Goal: Task Accomplishment & Management: Use online tool/utility

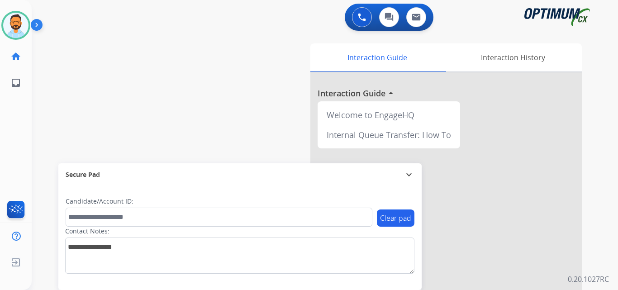
click at [35, 27] on img at bounding box center [38, 26] width 15 height 17
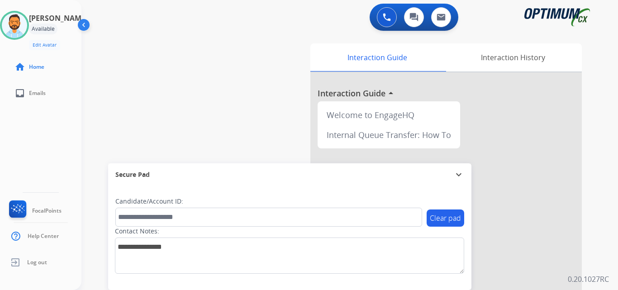
click at [29, 27] on div at bounding box center [14, 25] width 29 height 29
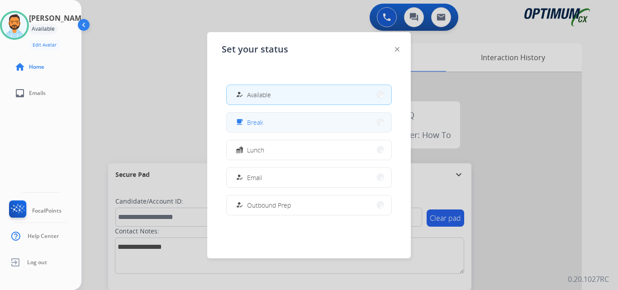
click at [272, 124] on button "free_breakfast Break" at bounding box center [309, 122] width 165 height 19
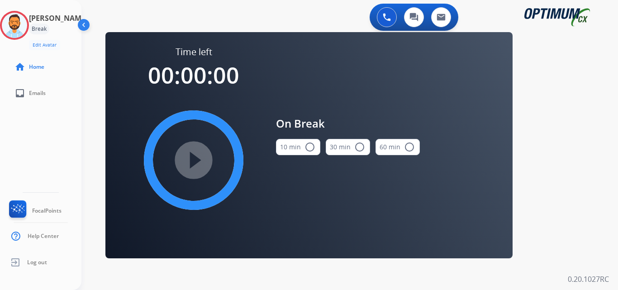
click at [295, 151] on button "10 min radio_button_unchecked" at bounding box center [298, 147] width 44 height 16
click at [199, 163] on mat-icon "play_circle_filled" at bounding box center [193, 160] width 11 height 11
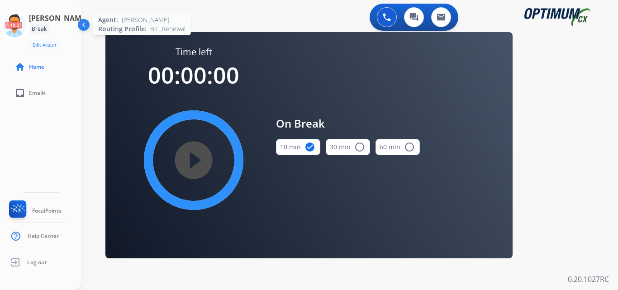
click at [15, 23] on icon at bounding box center [14, 25] width 29 height 29
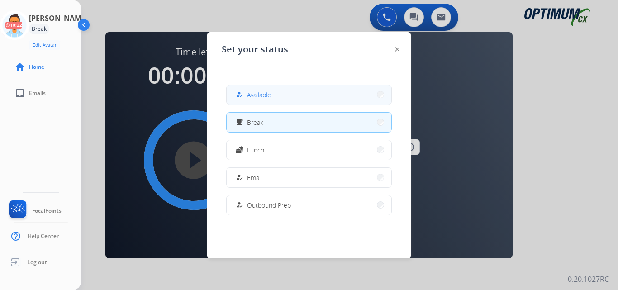
click at [252, 92] on span "Available" at bounding box center [259, 95] width 24 height 10
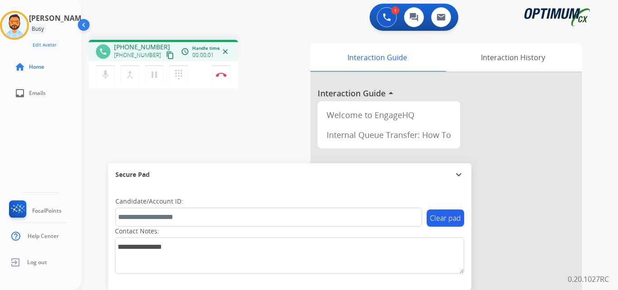
click at [166, 54] on mat-icon "content_copy" at bounding box center [170, 55] width 8 height 8
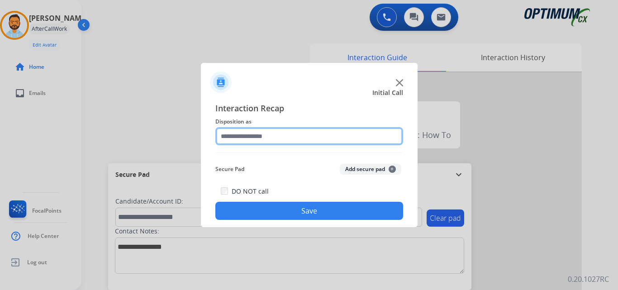
click at [254, 139] on input "text" at bounding box center [309, 136] width 188 height 18
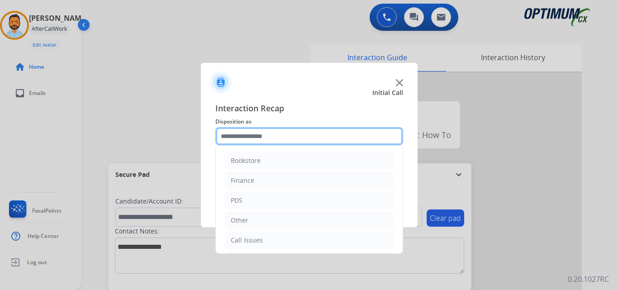
scroll to position [62, 0]
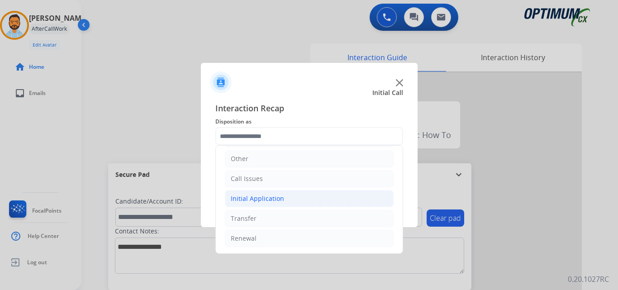
click at [286, 199] on li "Initial Application" at bounding box center [309, 198] width 169 height 17
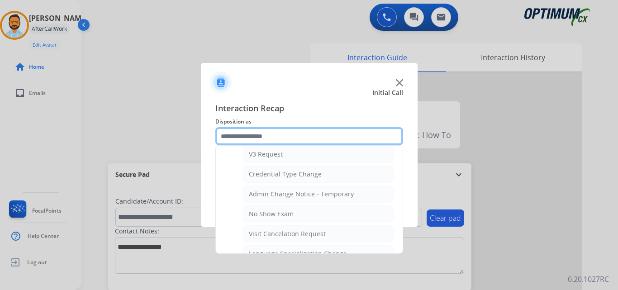
scroll to position [354, 0]
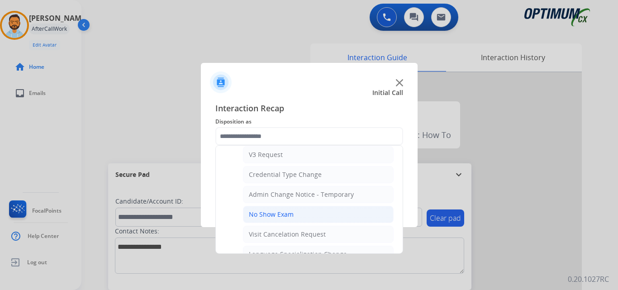
click at [286, 216] on div "No Show Exam" at bounding box center [271, 214] width 45 height 9
type input "**********"
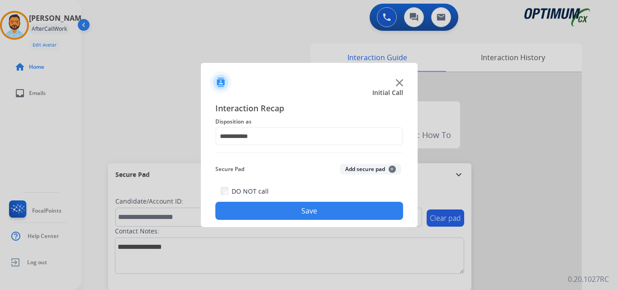
click at [311, 208] on button "Save" at bounding box center [309, 211] width 188 height 18
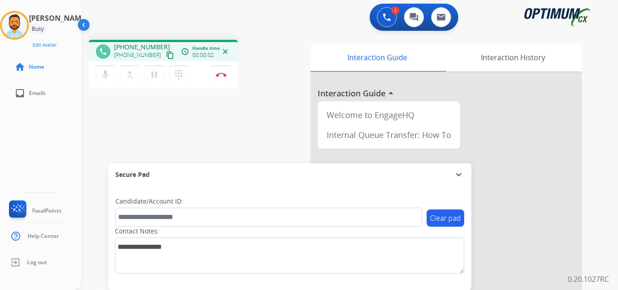
click at [166, 59] on mat-icon "content_copy" at bounding box center [170, 55] width 8 height 8
click at [223, 78] on button "Disconnect" at bounding box center [221, 74] width 19 height 19
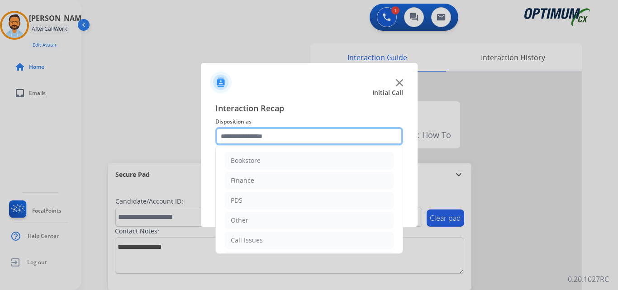
click at [295, 135] on input "text" at bounding box center [309, 136] width 188 height 18
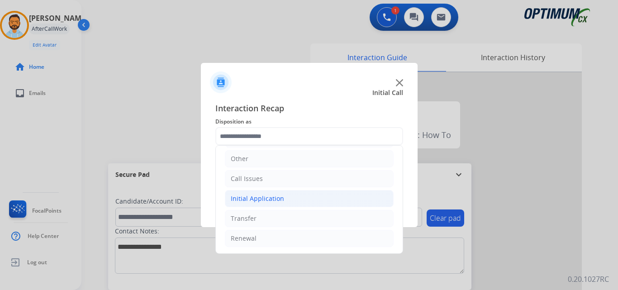
click at [250, 202] on div "Initial Application" at bounding box center [257, 198] width 53 height 9
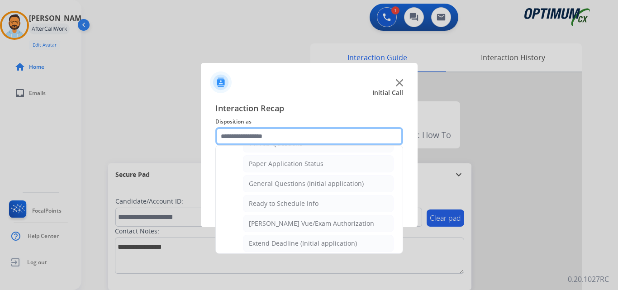
scroll to position [499, 0]
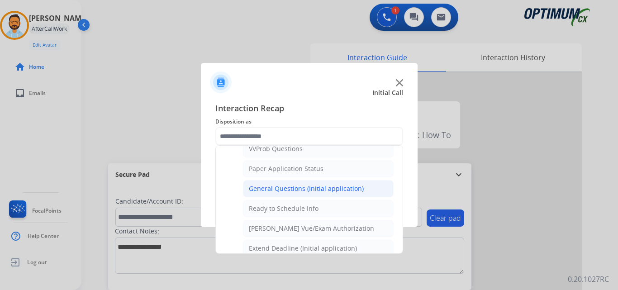
click at [259, 188] on div "General Questions (Initial application)" at bounding box center [306, 188] width 115 height 9
type input "**********"
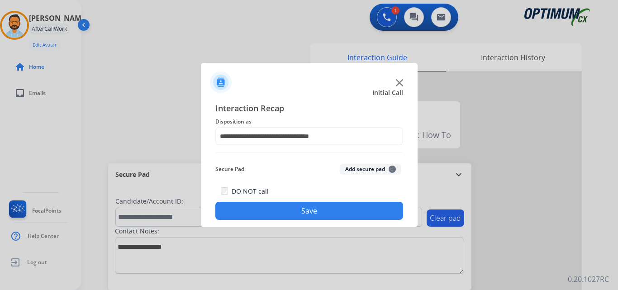
click at [255, 210] on button "Save" at bounding box center [309, 211] width 188 height 18
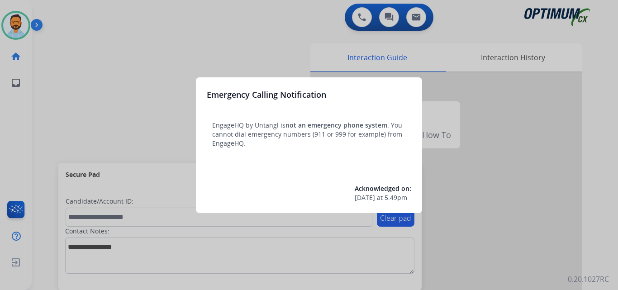
click at [69, 102] on div at bounding box center [309, 145] width 618 height 290
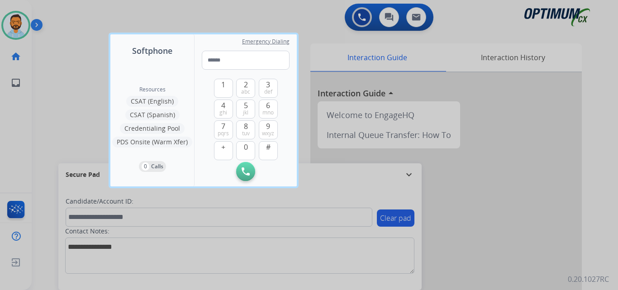
click at [69, 101] on div at bounding box center [309, 145] width 618 height 290
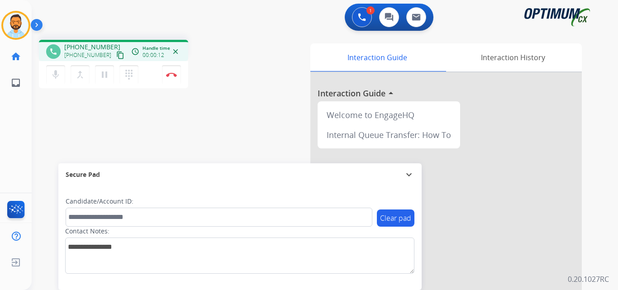
click at [116, 56] on mat-icon "content_copy" at bounding box center [120, 55] width 8 height 8
click at [166, 72] on button "Disconnect" at bounding box center [171, 74] width 19 height 19
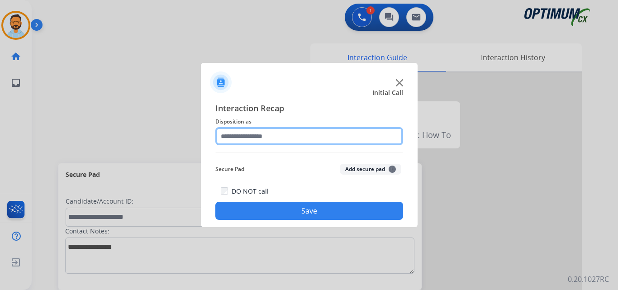
click at [281, 136] on input "text" at bounding box center [309, 136] width 188 height 18
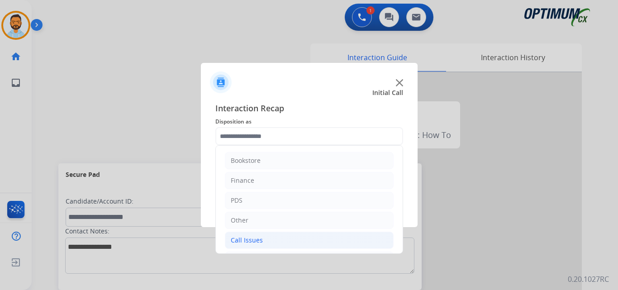
click at [337, 233] on li "Call Issues" at bounding box center [309, 240] width 169 height 17
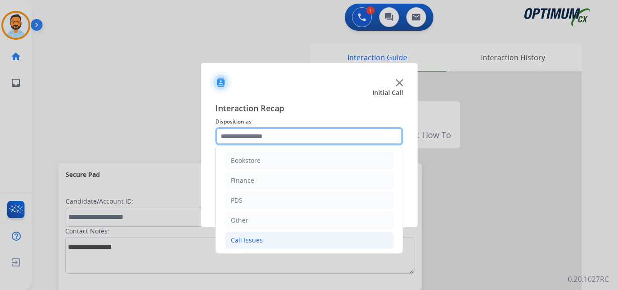
scroll to position [161, 0]
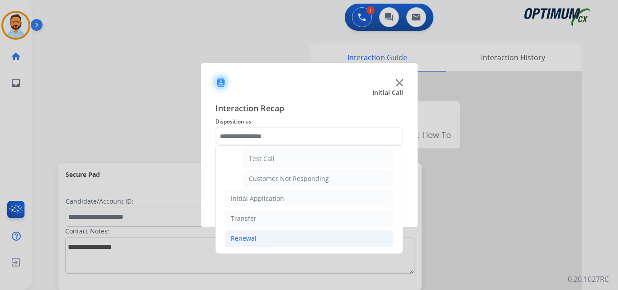
click at [274, 235] on li "Renewal" at bounding box center [309, 238] width 169 height 17
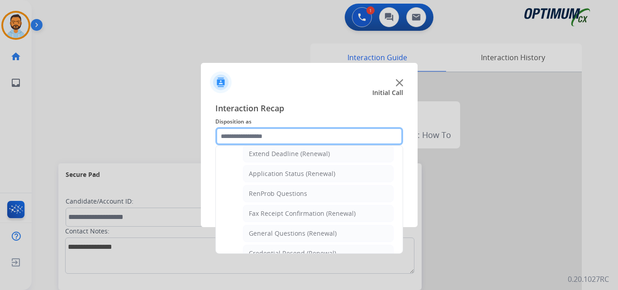
scroll to position [195, 0]
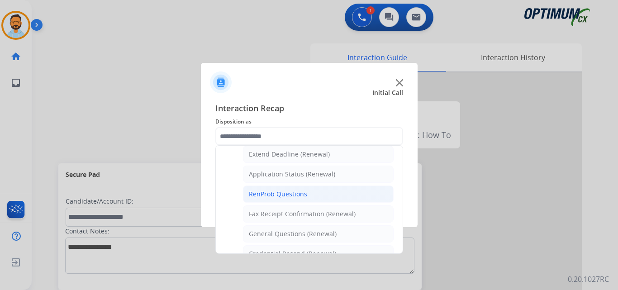
click at [292, 198] on div "RenProb Questions" at bounding box center [278, 194] width 58 height 9
type input "**********"
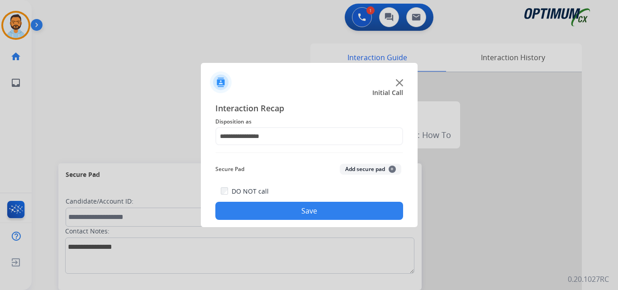
click at [294, 218] on button "Save" at bounding box center [309, 211] width 188 height 18
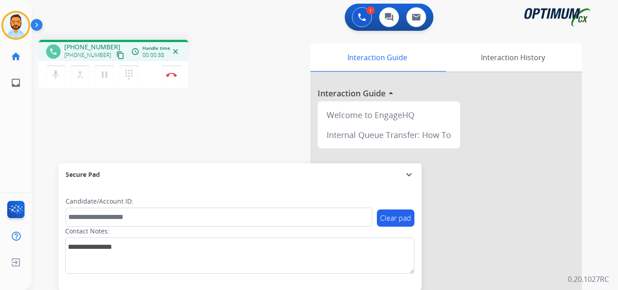
click at [116, 51] on mat-icon "content_copy" at bounding box center [120, 55] width 8 height 8
click at [175, 77] on button "Disconnect" at bounding box center [171, 74] width 19 height 19
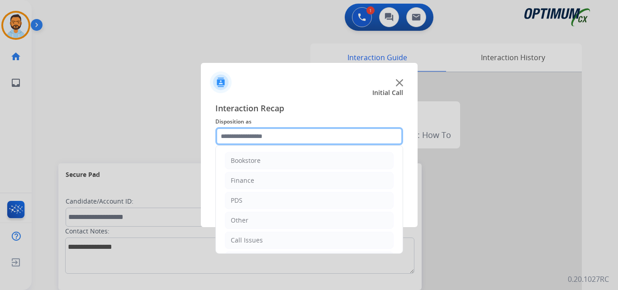
click at [249, 135] on input "text" at bounding box center [309, 136] width 188 height 18
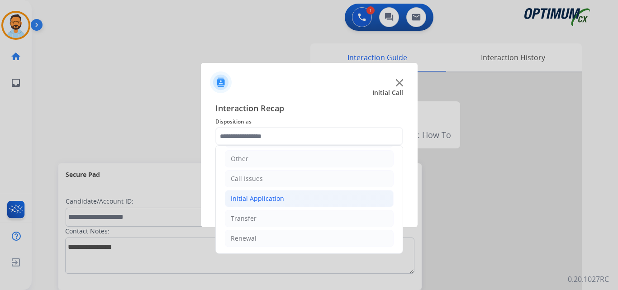
click at [283, 195] on li "Initial Application" at bounding box center [309, 198] width 169 height 17
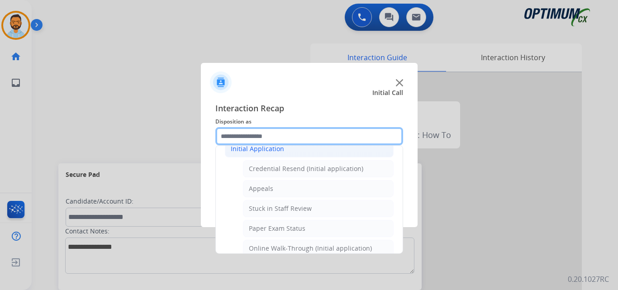
scroll to position [110, 0]
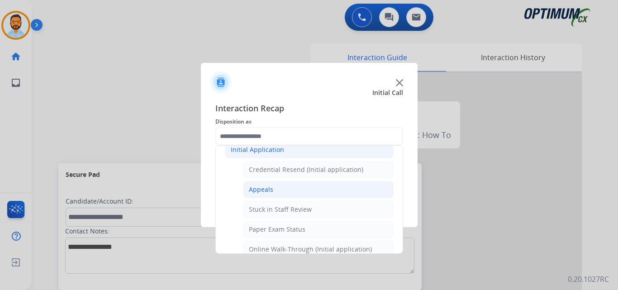
click at [281, 191] on li "Appeals" at bounding box center [318, 189] width 151 height 17
type input "*******"
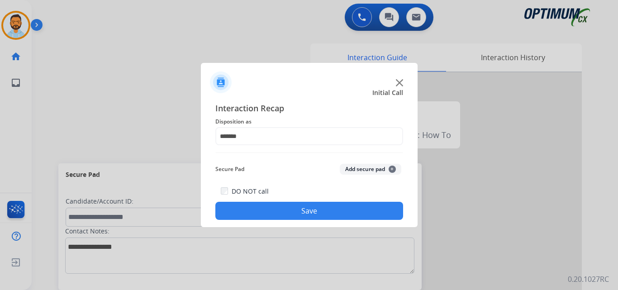
click at [292, 212] on button "Save" at bounding box center [309, 211] width 188 height 18
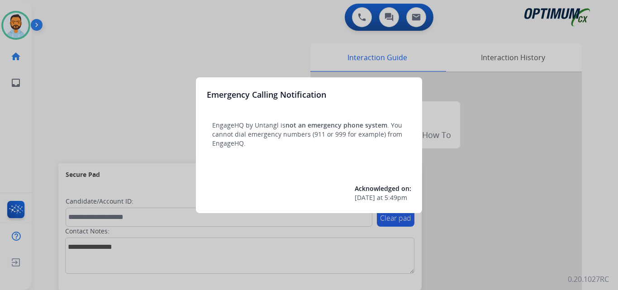
click at [69, 83] on div at bounding box center [309, 145] width 618 height 290
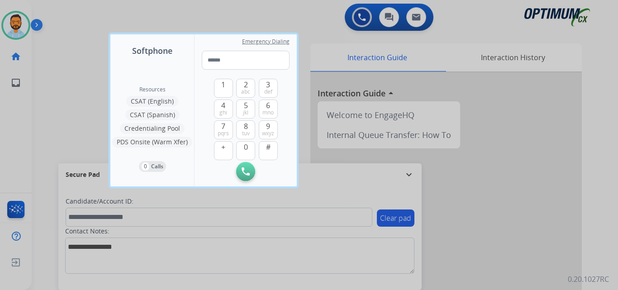
click at [63, 76] on div at bounding box center [309, 145] width 618 height 290
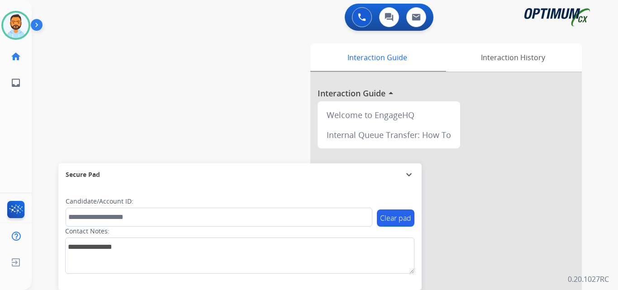
click at [40, 28] on img at bounding box center [38, 26] width 15 height 17
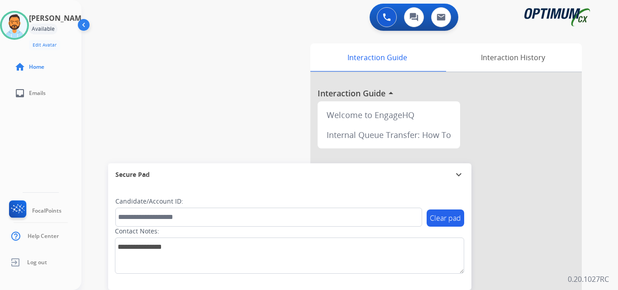
click at [119, 63] on div "swap_horiz Break voice bridge close_fullscreen Connect 3-Way Call merge_type Se…" at bounding box center [338, 222] width 515 height 378
click at [23, 23] on img at bounding box center [14, 25] width 25 height 25
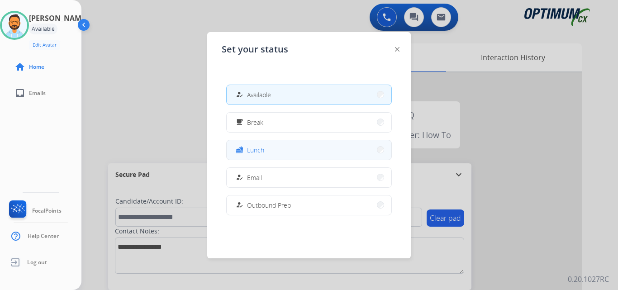
click at [274, 153] on button "fastfood Lunch" at bounding box center [309, 149] width 165 height 19
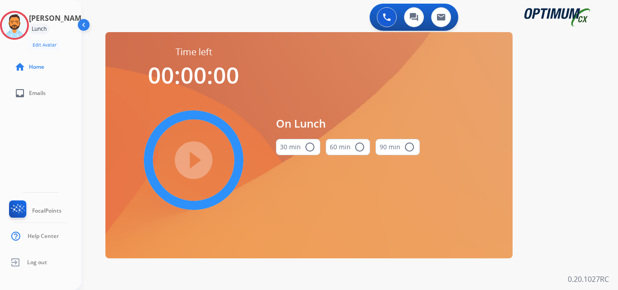
click at [299, 146] on button "30 min radio_button_unchecked" at bounding box center [298, 147] width 44 height 16
click at [199, 161] on mat-icon "play_circle_filled" at bounding box center [193, 160] width 11 height 11
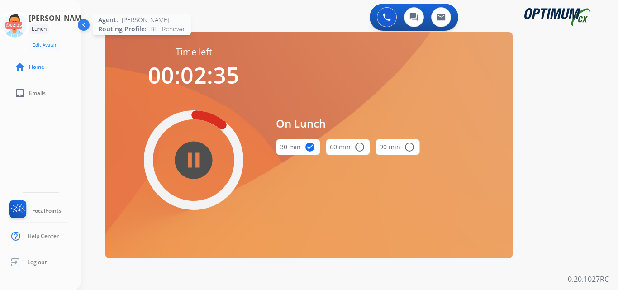
click at [26, 28] on icon at bounding box center [14, 25] width 29 height 29
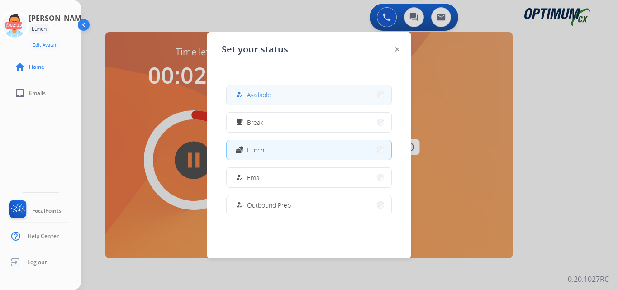
click at [265, 95] on span "Available" at bounding box center [259, 95] width 24 height 10
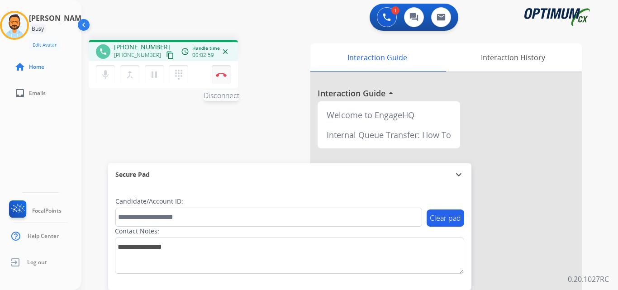
click at [222, 75] on img at bounding box center [221, 74] width 11 height 5
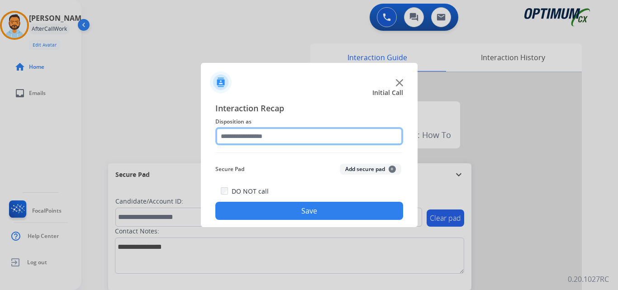
click at [291, 134] on input "text" at bounding box center [309, 136] width 188 height 18
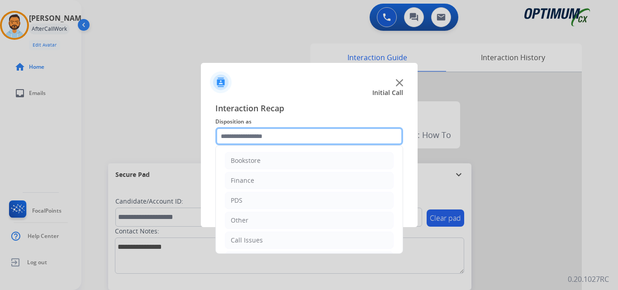
scroll to position [62, 0]
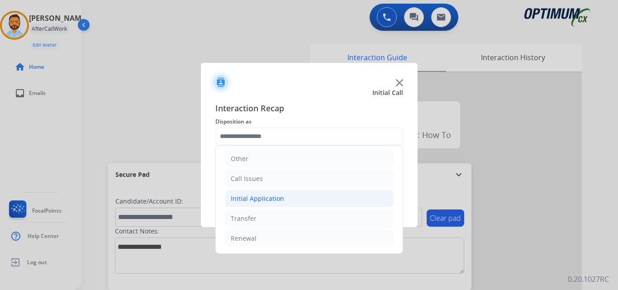
click at [270, 201] on div "Initial Application" at bounding box center [257, 198] width 53 height 9
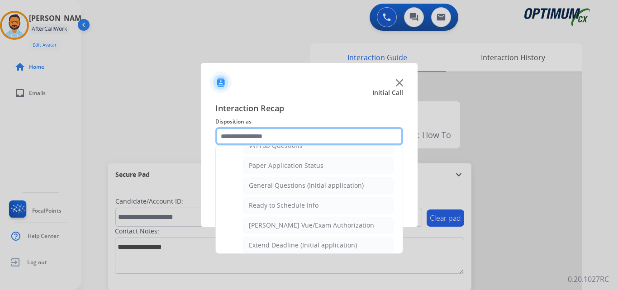
scroll to position [500, 0]
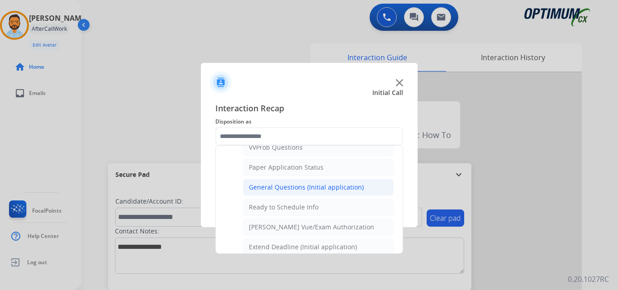
click at [297, 191] on div "General Questions (Initial application)" at bounding box center [306, 187] width 115 height 9
type input "**********"
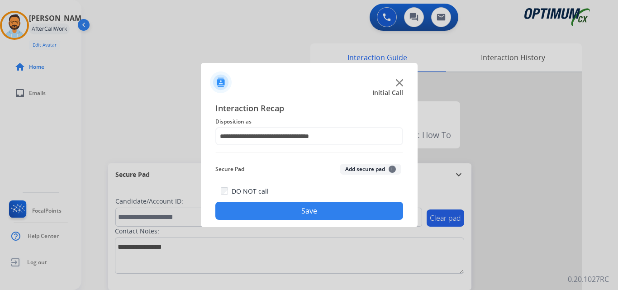
click at [308, 206] on button "Save" at bounding box center [309, 211] width 188 height 18
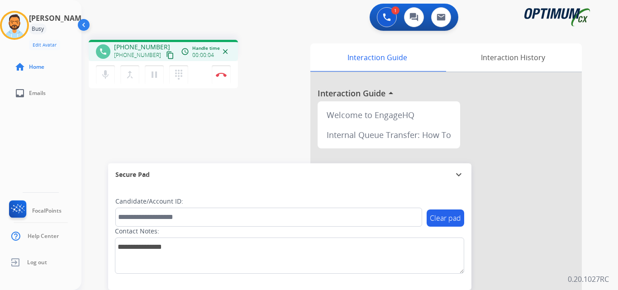
click at [166, 54] on mat-icon "content_copy" at bounding box center [170, 55] width 8 height 8
click at [221, 75] on img at bounding box center [221, 74] width 11 height 5
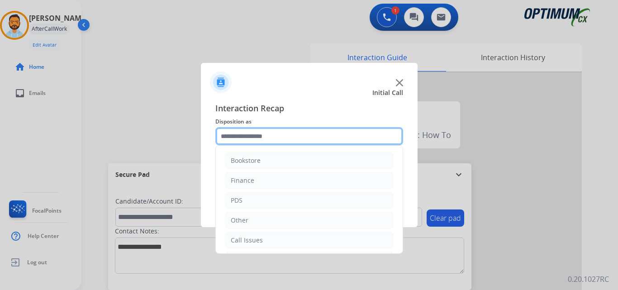
click at [243, 144] on input "text" at bounding box center [309, 136] width 188 height 18
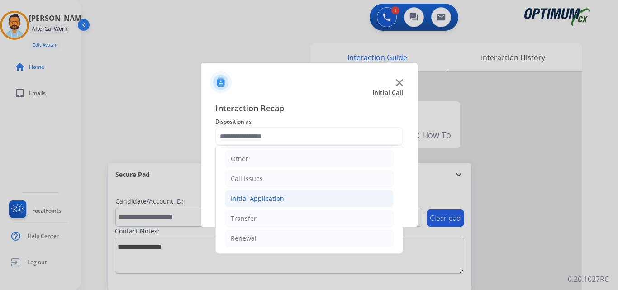
click at [288, 196] on li "Initial Application" at bounding box center [309, 198] width 169 height 17
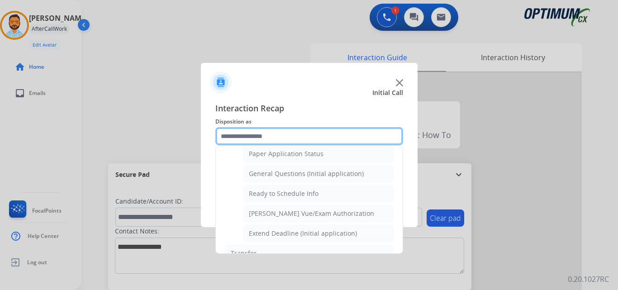
scroll to position [512, 0]
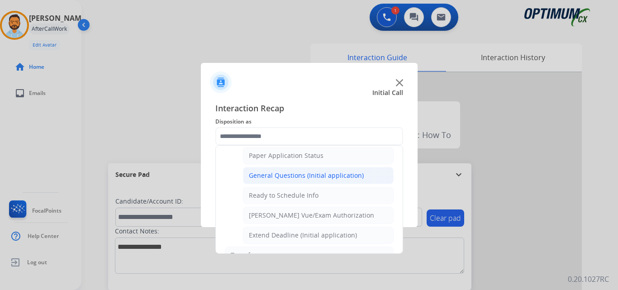
click at [311, 176] on div "General Questions (Initial application)" at bounding box center [306, 175] width 115 height 9
type input "**********"
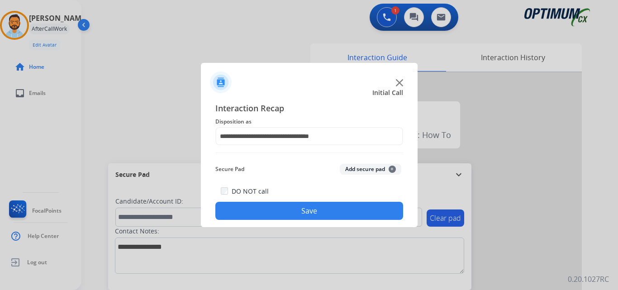
click at [305, 215] on button "Save" at bounding box center [309, 211] width 188 height 18
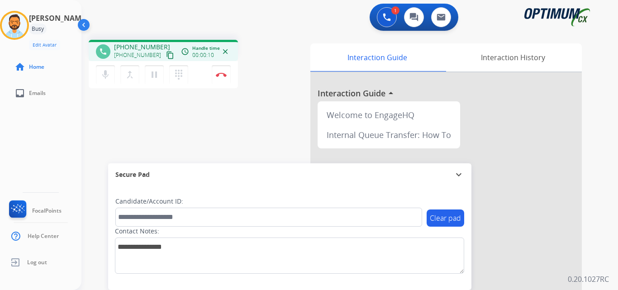
click at [165, 50] on button "content_copy" at bounding box center [170, 55] width 11 height 11
click at [219, 78] on button "Disconnect" at bounding box center [221, 74] width 19 height 19
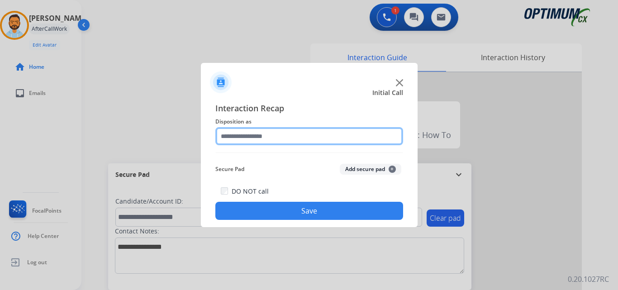
click at [300, 132] on input "text" at bounding box center [309, 136] width 188 height 18
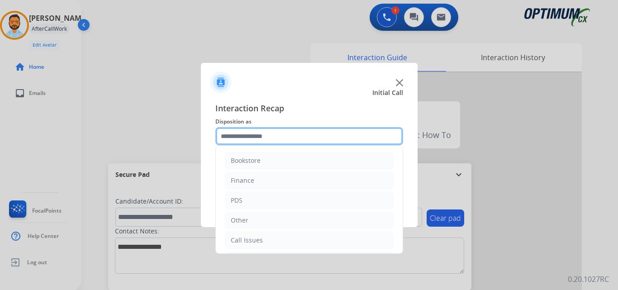
scroll to position [62, 0]
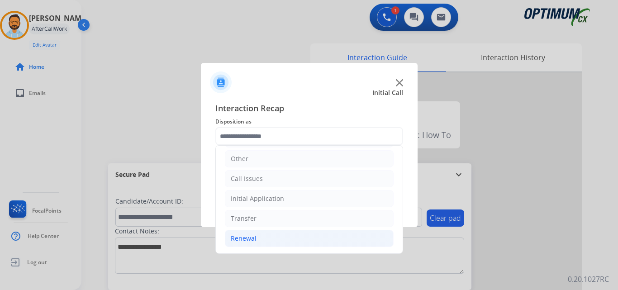
click at [261, 239] on li "Renewal" at bounding box center [309, 238] width 169 height 17
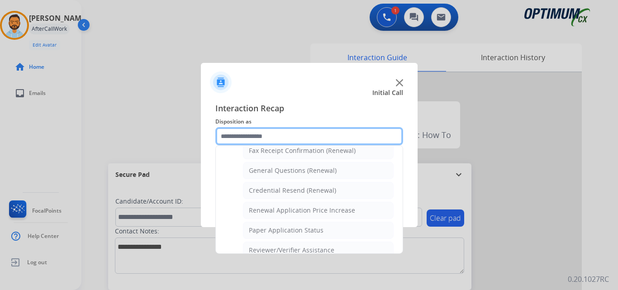
scroll to position [250, 0]
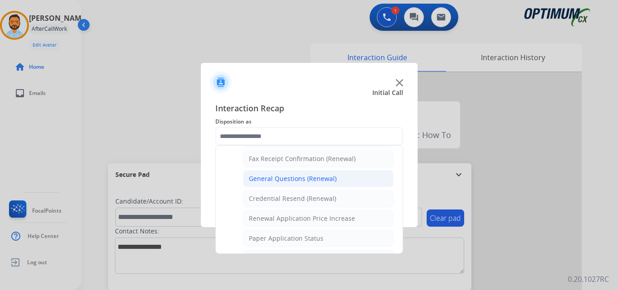
click at [303, 183] on div "General Questions (Renewal)" at bounding box center [293, 178] width 88 height 9
type input "**********"
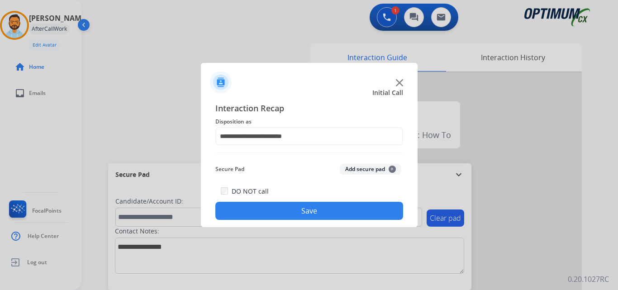
click at [307, 209] on button "Save" at bounding box center [309, 211] width 188 height 18
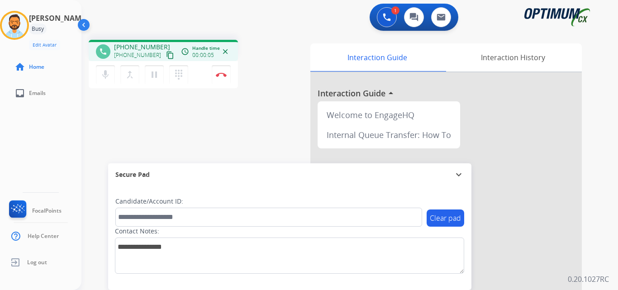
click at [166, 56] on mat-icon "content_copy" at bounding box center [170, 55] width 8 height 8
click at [218, 79] on button "Disconnect" at bounding box center [221, 74] width 19 height 19
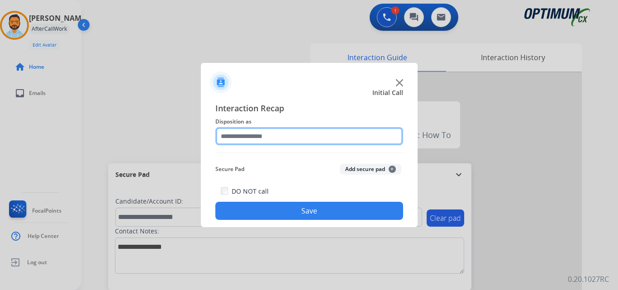
click at [293, 134] on input "text" at bounding box center [309, 136] width 188 height 18
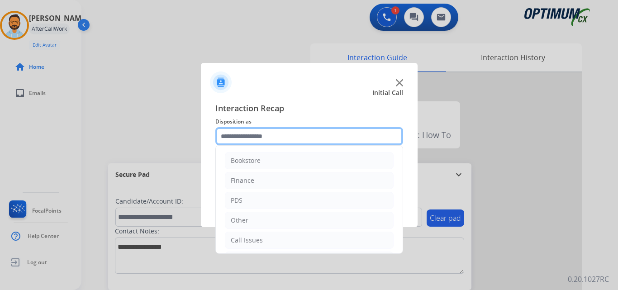
scroll to position [62, 0]
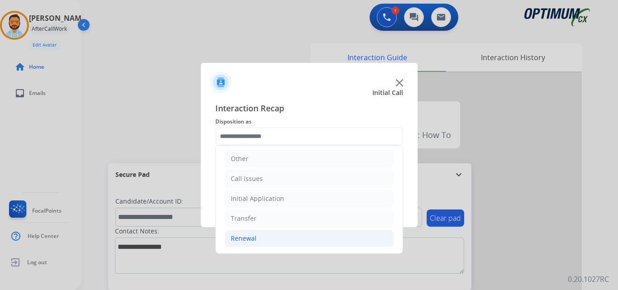
click at [262, 232] on li "Renewal" at bounding box center [309, 238] width 169 height 17
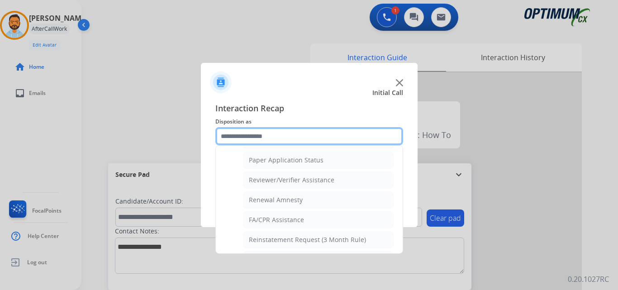
scroll to position [328, 0]
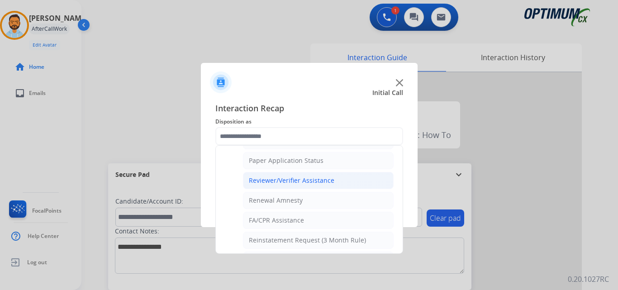
click at [305, 180] on div "Reviewer/Verifier Assistance" at bounding box center [292, 180] width 86 height 9
type input "**********"
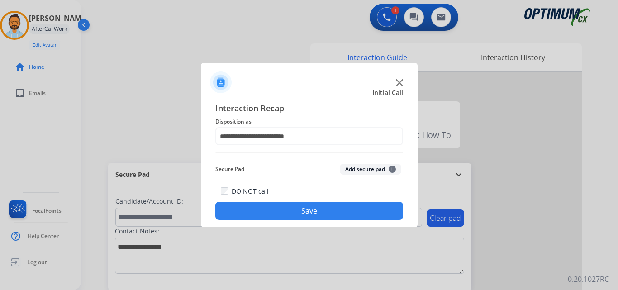
click at [301, 209] on button "Save" at bounding box center [309, 211] width 188 height 18
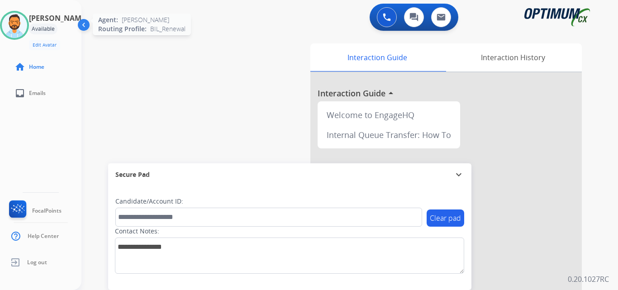
click at [27, 20] on img at bounding box center [14, 25] width 25 height 25
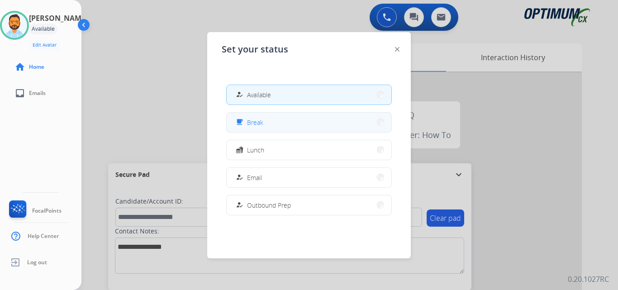
click at [272, 119] on button "free_breakfast Break" at bounding box center [309, 122] width 165 height 19
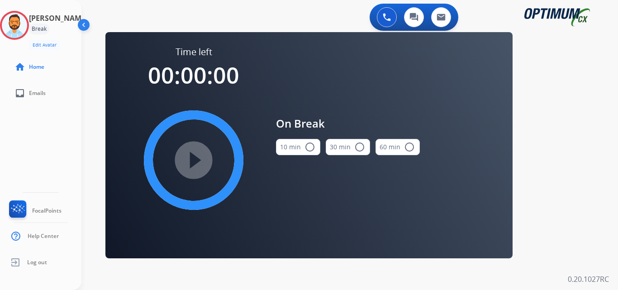
click at [312, 154] on button "10 min radio_button_unchecked" at bounding box center [298, 147] width 44 height 16
click at [199, 161] on mat-icon "play_circle_filled" at bounding box center [193, 160] width 11 height 11
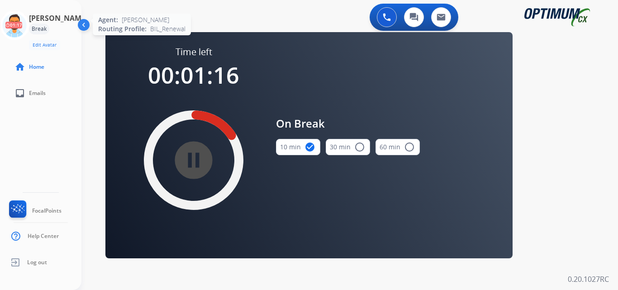
click at [27, 17] on icon at bounding box center [14, 25] width 29 height 29
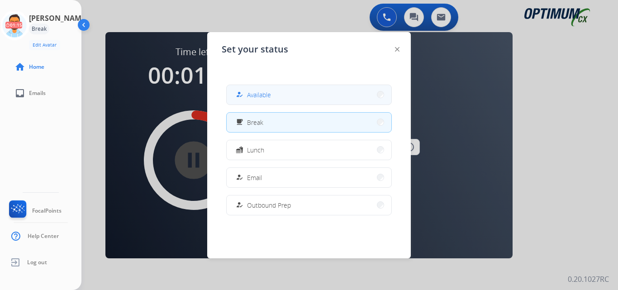
click at [276, 91] on button "how_to_reg Available" at bounding box center [309, 94] width 165 height 19
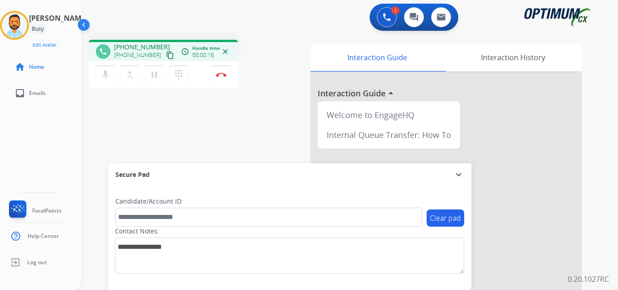
click at [166, 56] on mat-icon "content_copy" at bounding box center [170, 55] width 8 height 8
click at [224, 77] on button "Disconnect" at bounding box center [221, 74] width 19 height 19
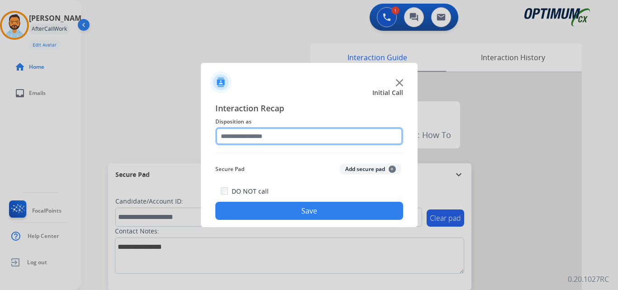
click at [292, 139] on input "text" at bounding box center [309, 136] width 188 height 18
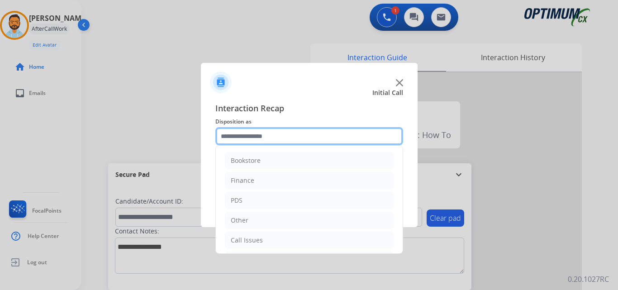
scroll to position [62, 0]
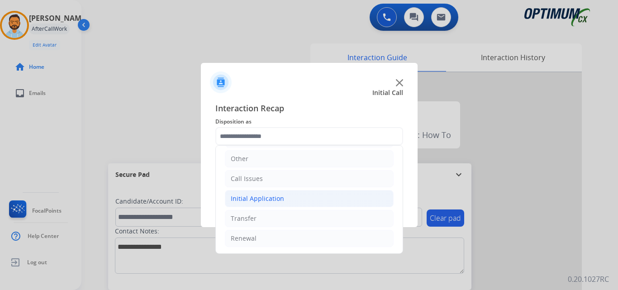
click at [255, 198] on div "Initial Application" at bounding box center [257, 198] width 53 height 9
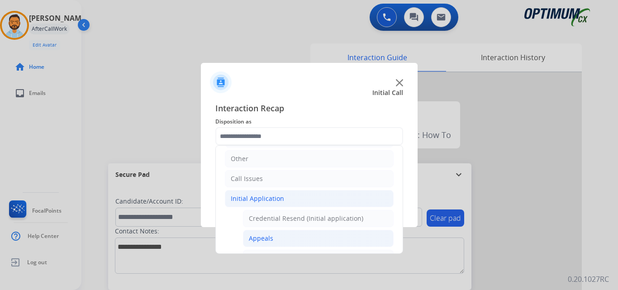
click at [264, 233] on li "Appeals" at bounding box center [318, 238] width 151 height 17
type input "*******"
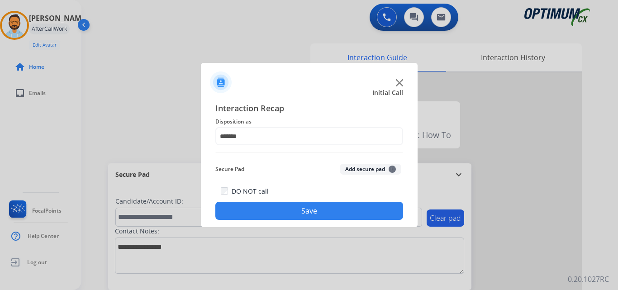
click at [280, 208] on button "Save" at bounding box center [309, 211] width 188 height 18
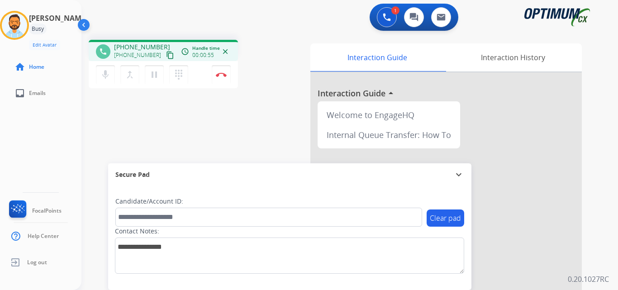
click at [166, 57] on div "+16469042923 content_copy" at bounding box center [145, 55] width 62 height 11
click at [166, 57] on mat-icon "content_copy" at bounding box center [170, 55] width 8 height 8
click at [219, 74] on img at bounding box center [221, 74] width 11 height 5
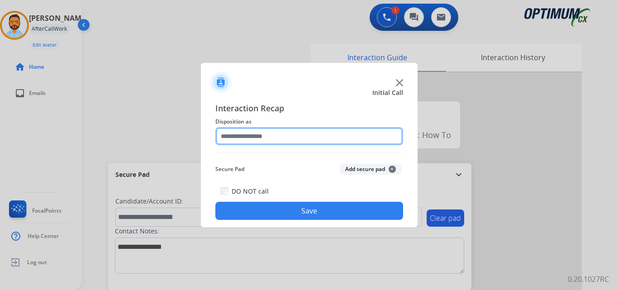
click at [304, 137] on input "text" at bounding box center [309, 136] width 188 height 18
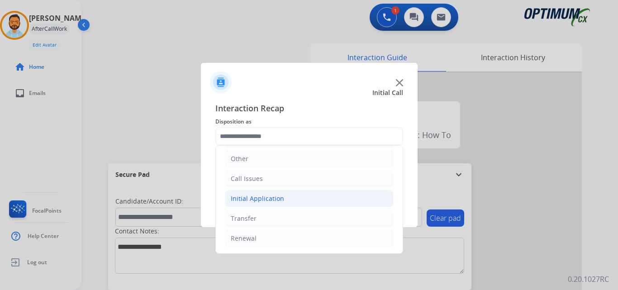
click at [289, 198] on li "Initial Application" at bounding box center [309, 198] width 169 height 17
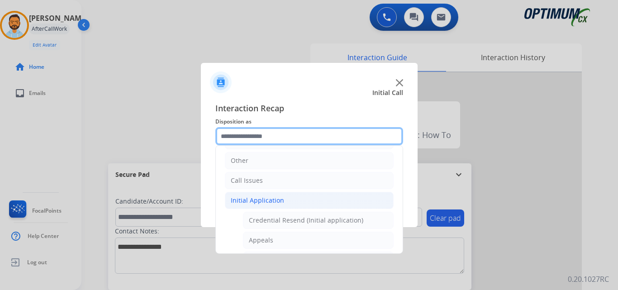
scroll to position [61, 0]
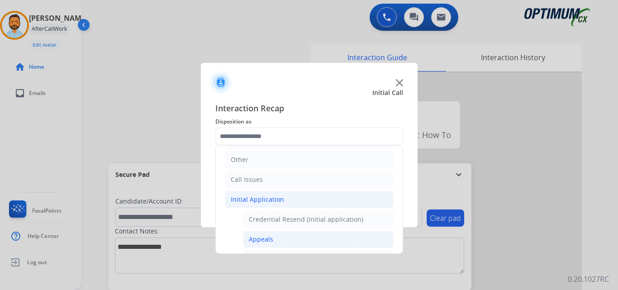
click at [272, 245] on li "Appeals" at bounding box center [318, 239] width 151 height 17
type input "*******"
click at [284, 239] on div at bounding box center [309, 145] width 618 height 290
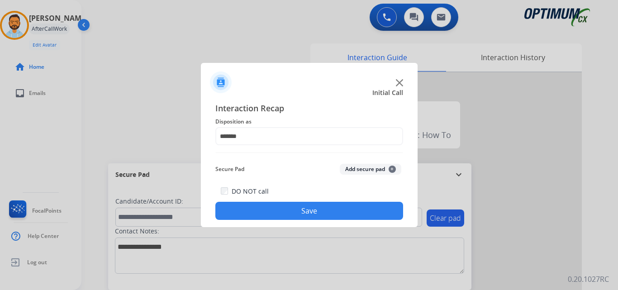
click at [293, 211] on button "Save" at bounding box center [309, 211] width 188 height 18
